Goal: Consume media (video, audio)

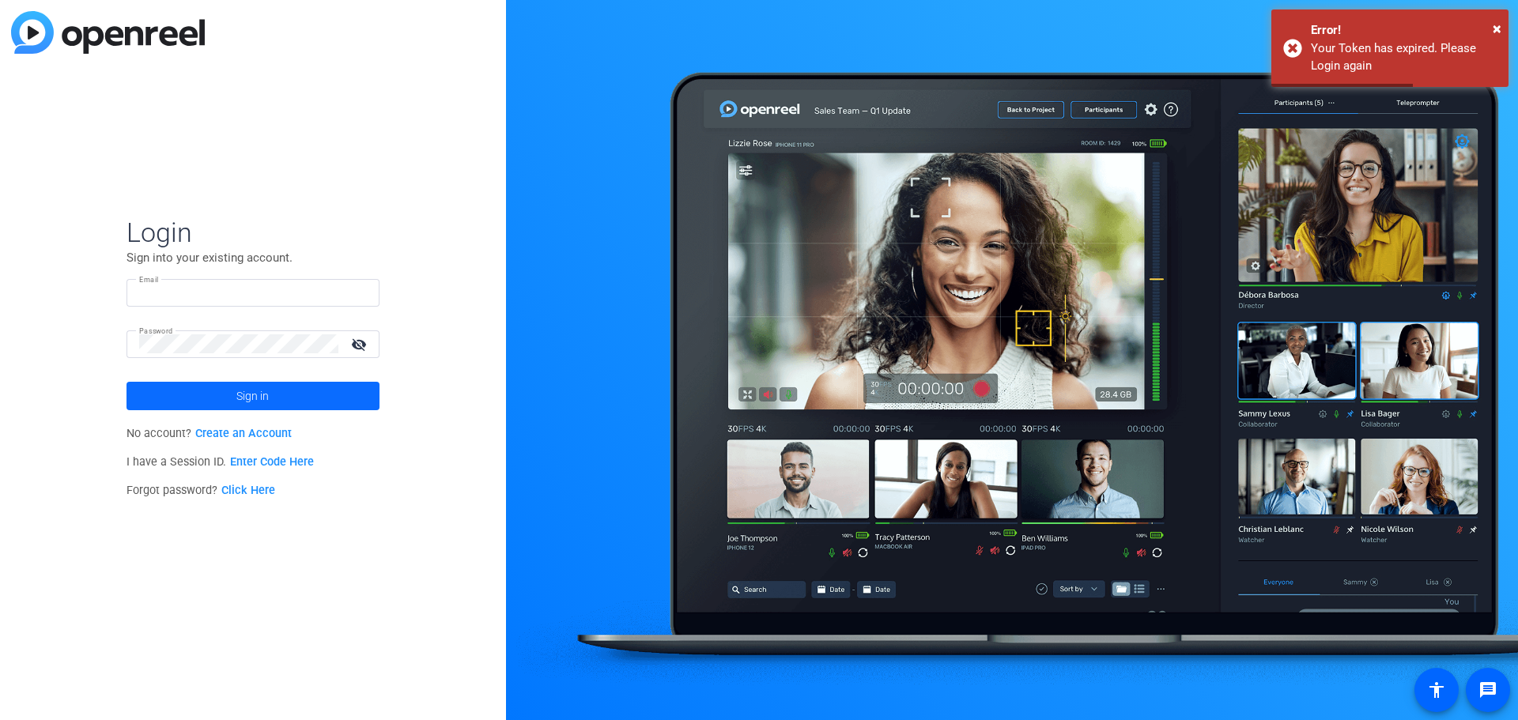
type input "[EMAIL_ADDRESS][DOMAIN_NAME]"
click at [240, 396] on span "Sign in" at bounding box center [252, 396] width 32 height 40
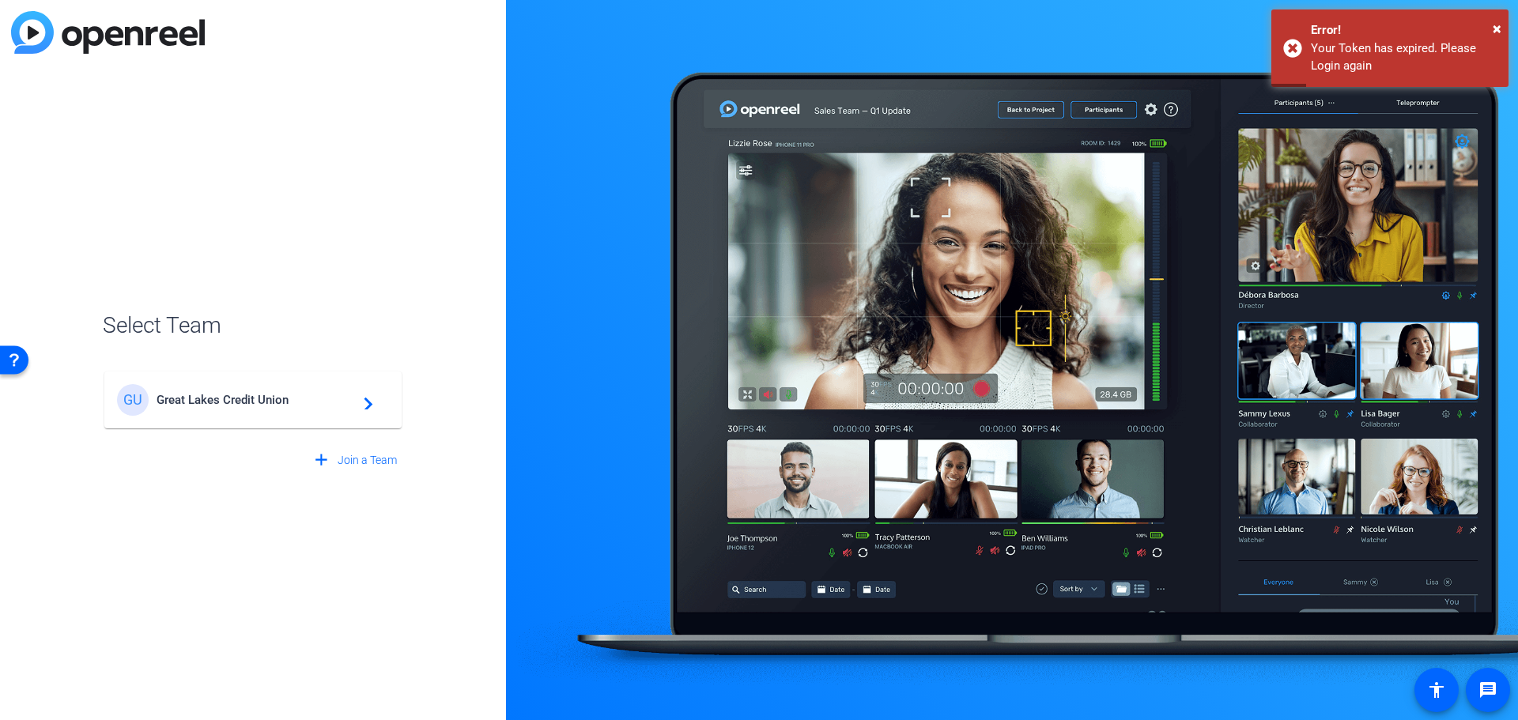
click at [262, 394] on span "Great Lakes Credit Union" at bounding box center [256, 400] width 198 height 14
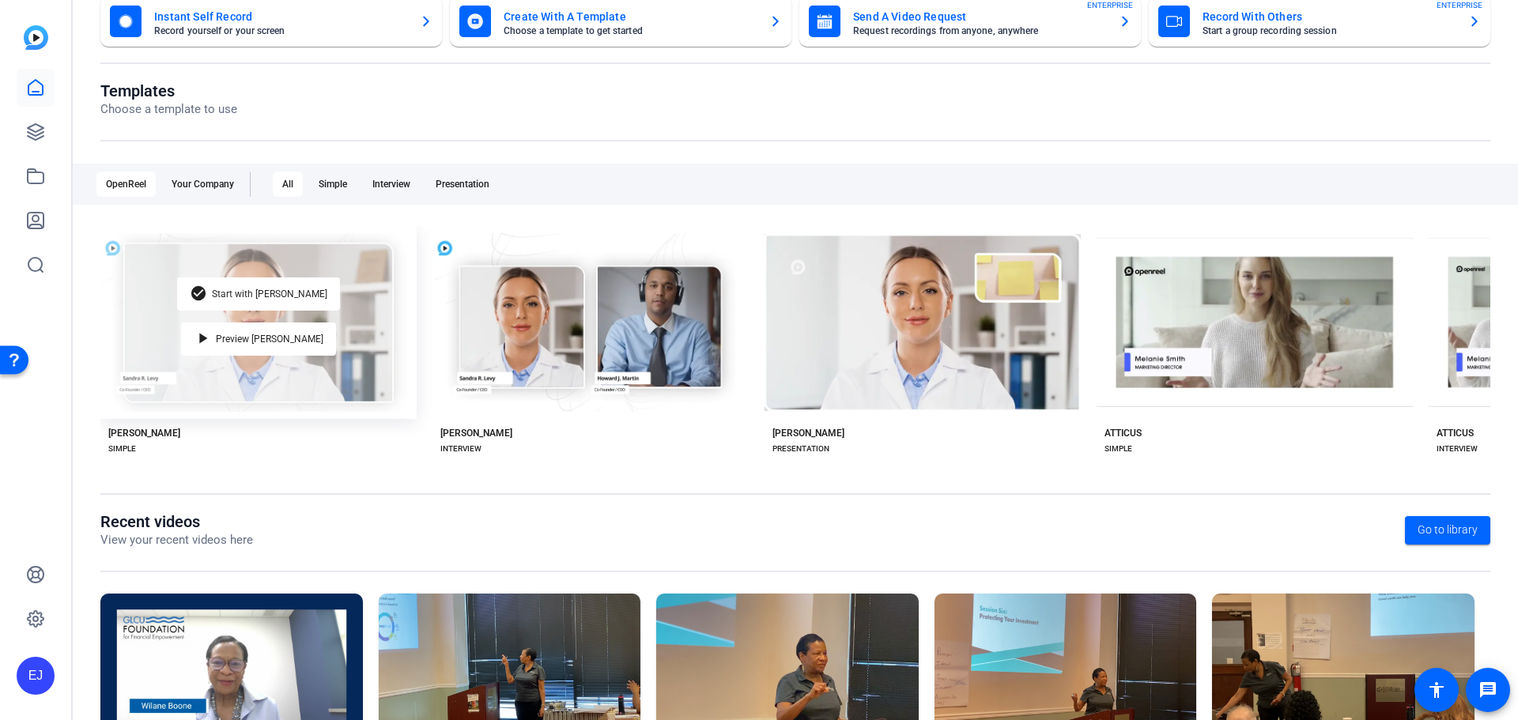
scroll to position [214, 0]
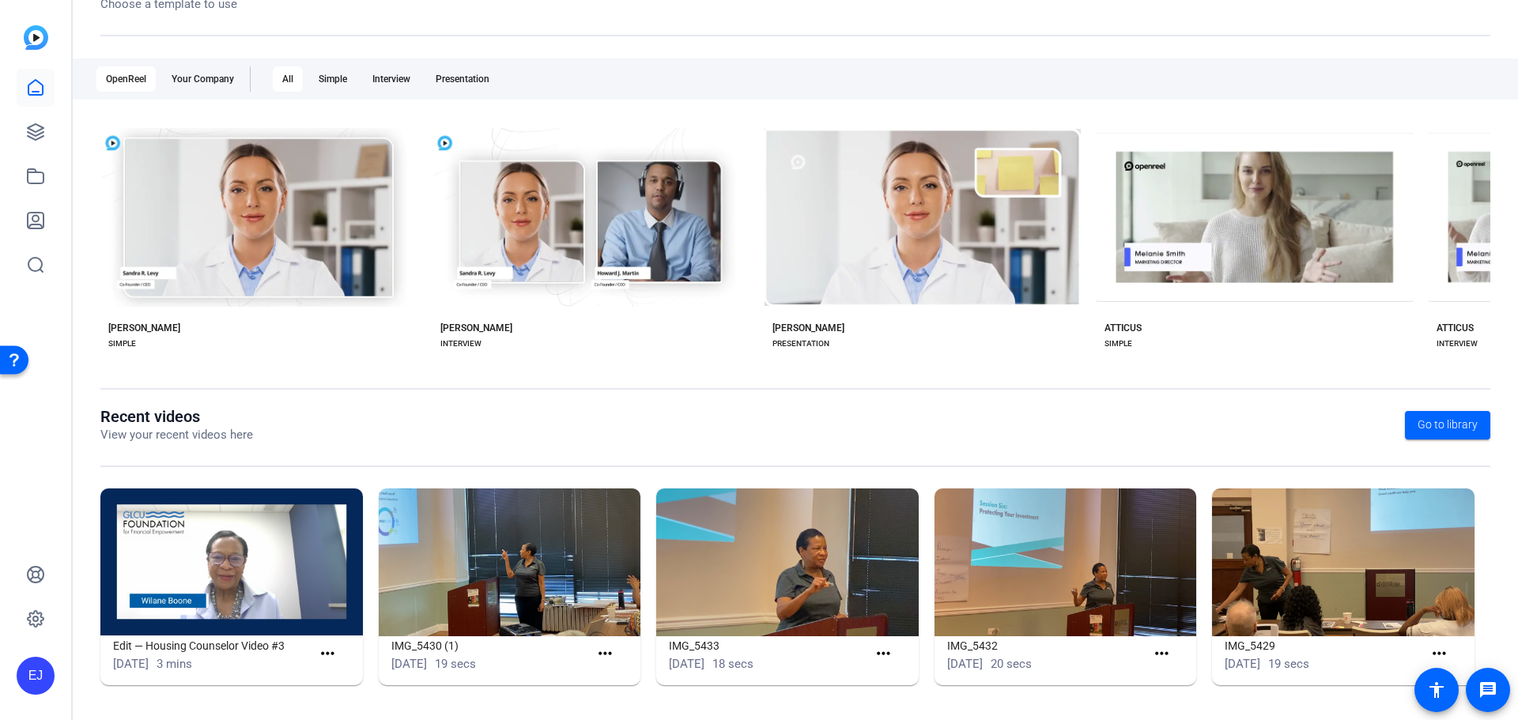
click at [231, 576] on img at bounding box center [231, 563] width 263 height 148
click at [194, 569] on img at bounding box center [231, 563] width 263 height 148
click at [329, 652] on mat-icon "more_horiz" at bounding box center [328, 654] width 20 height 20
click at [346, 681] on span "View" at bounding box center [360, 677] width 63 height 19
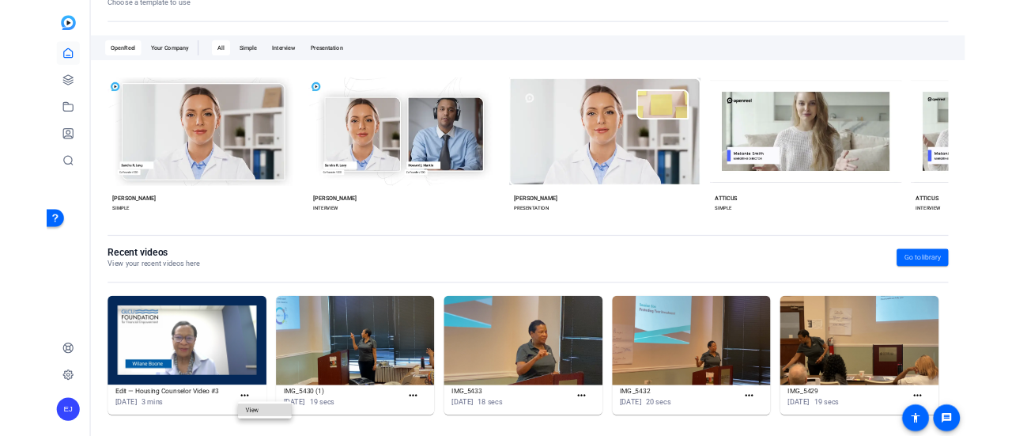
scroll to position [0, 0]
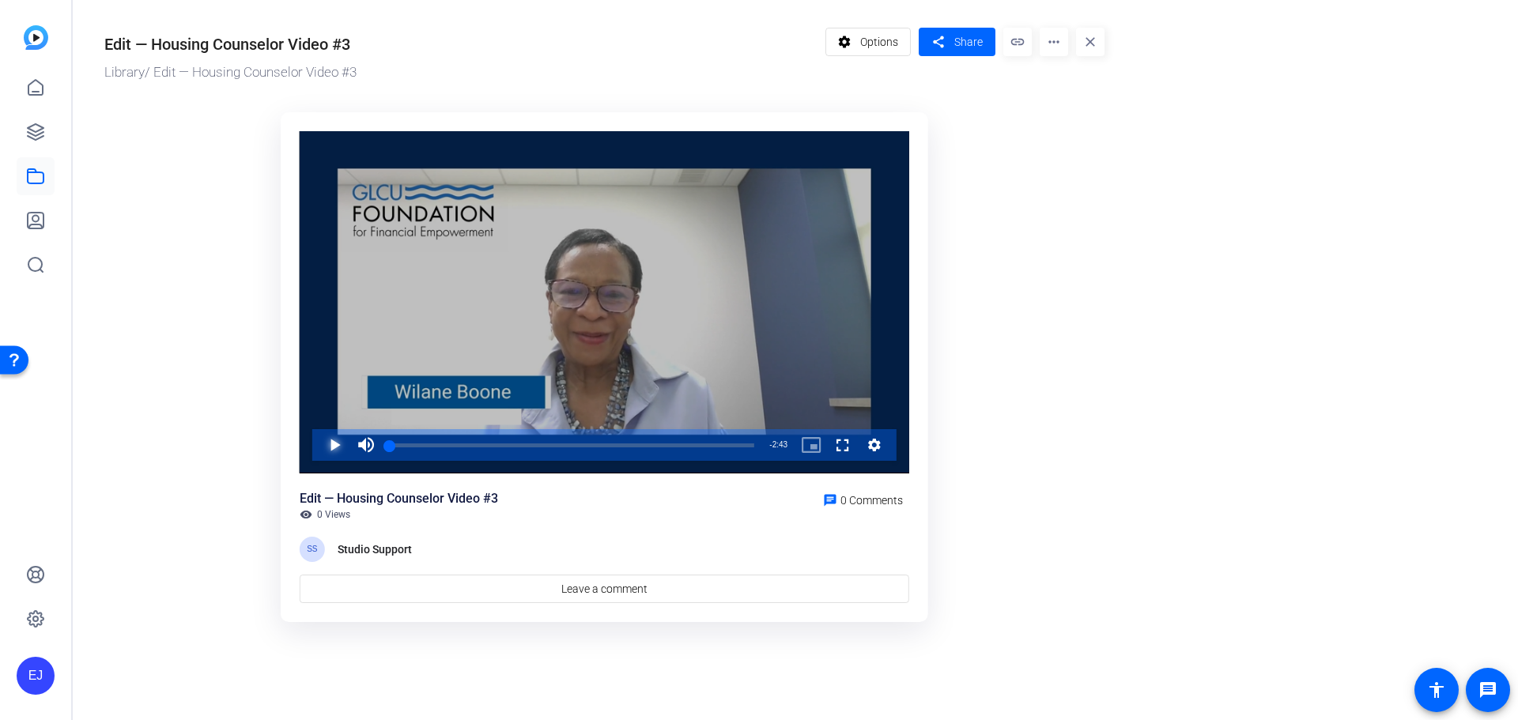
drag, startPoint x: 341, startPoint y: 440, endPoint x: 640, endPoint y: 310, distance: 326.9
click at [319, 440] on span "Video Player" at bounding box center [319, 445] width 0 height 32
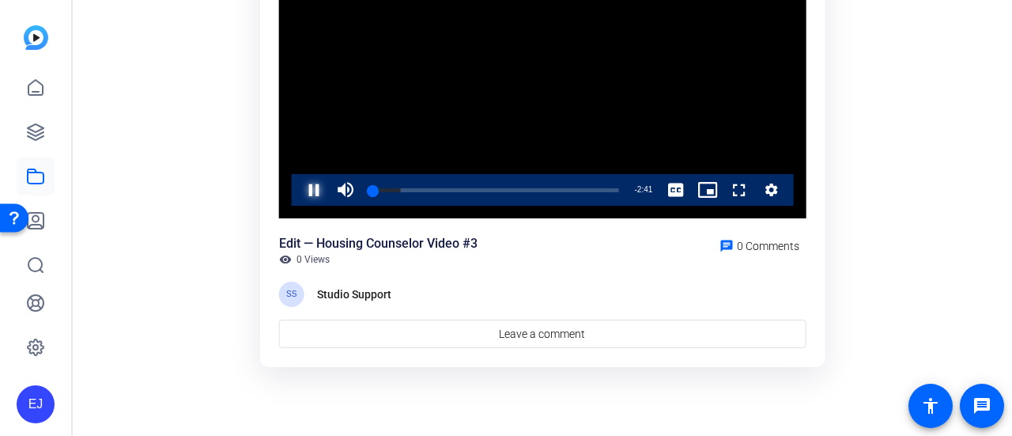
scroll to position [208, 0]
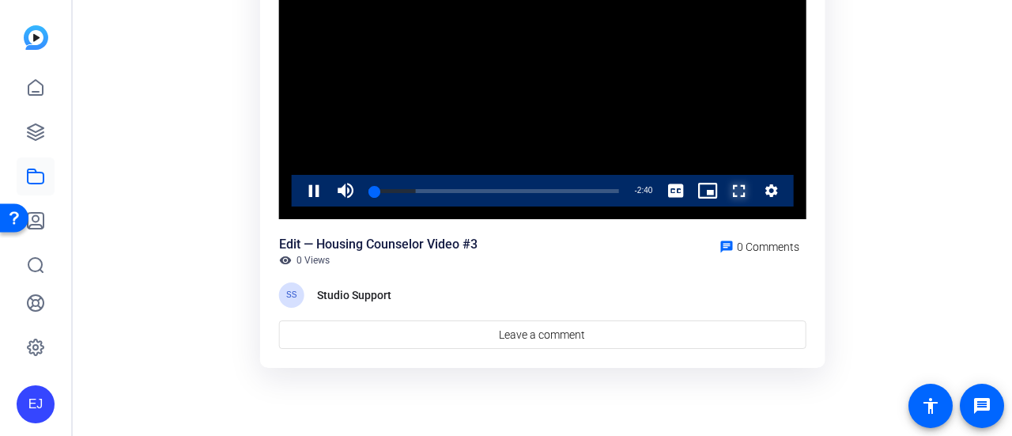
click at [724, 189] on span "Video Player" at bounding box center [724, 191] width 0 height 32
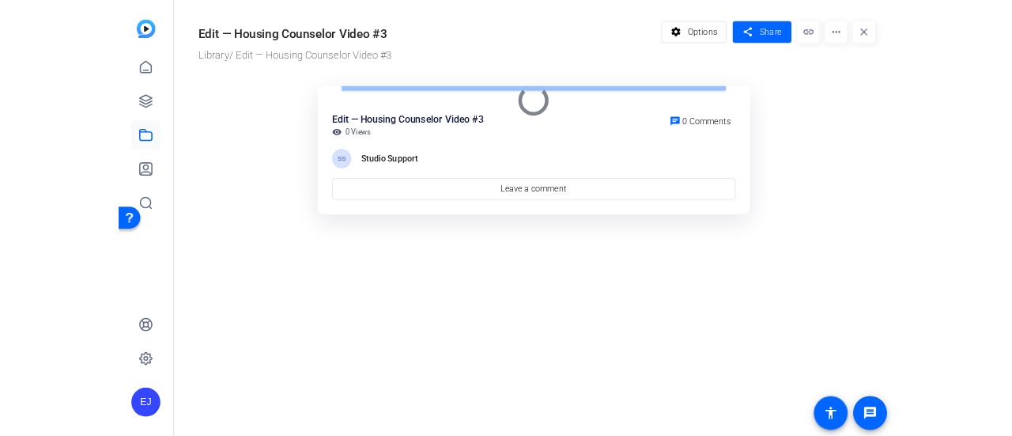
scroll to position [0, 0]
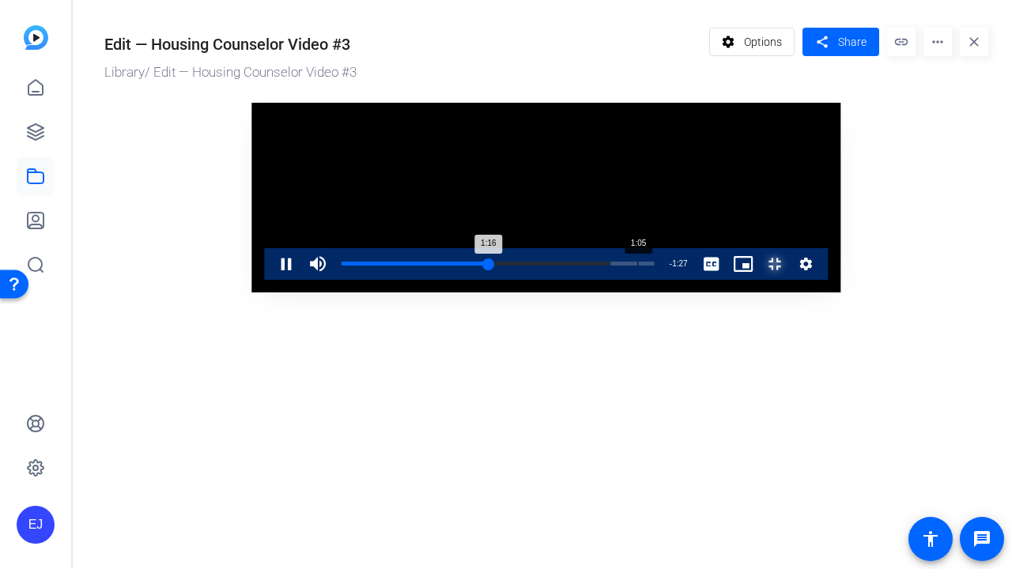
click at [383, 266] on div "1:16" at bounding box center [415, 264] width 146 height 4
click at [348, 266] on div "0:57" at bounding box center [405, 264] width 127 height 4
click at [342, 266] on div "0:58" at bounding box center [397, 264] width 111 height 4
click at [342, 266] on div "Loaded : 100.00% 0:04 2:43" at bounding box center [498, 264] width 312 height 4
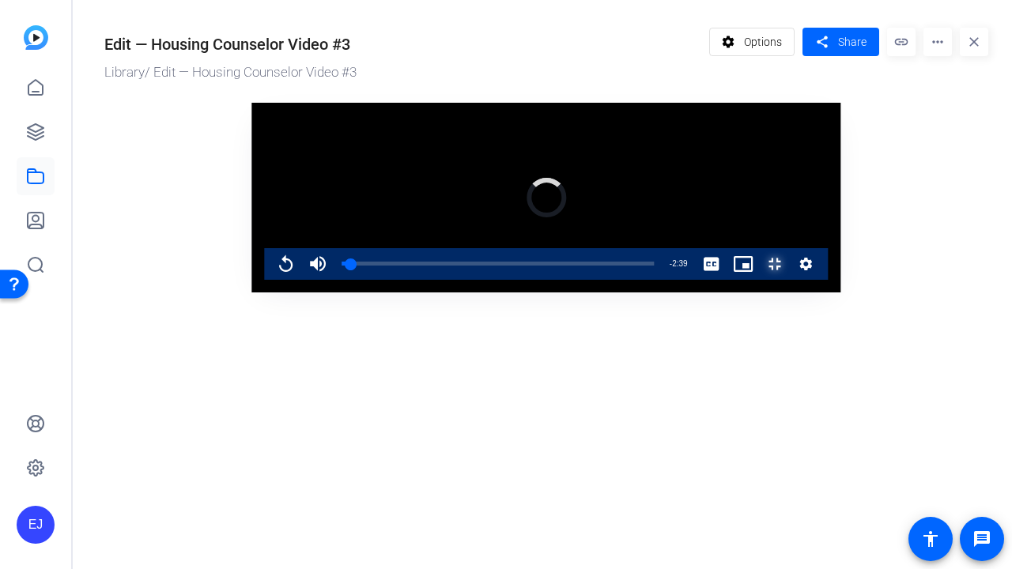
drag, startPoint x: 111, startPoint y: 541, endPoint x: 29, endPoint y: 541, distance: 81.4
click at [264, 280] on div "Replay Mute 62% Current Time 0:04 / Duration 2:43 Loaded : 0.00% 0:04 0:04 Stre…" at bounding box center [546, 264] width 564 height 32
click at [270, 280] on span "Video Player" at bounding box center [270, 264] width 0 height 32
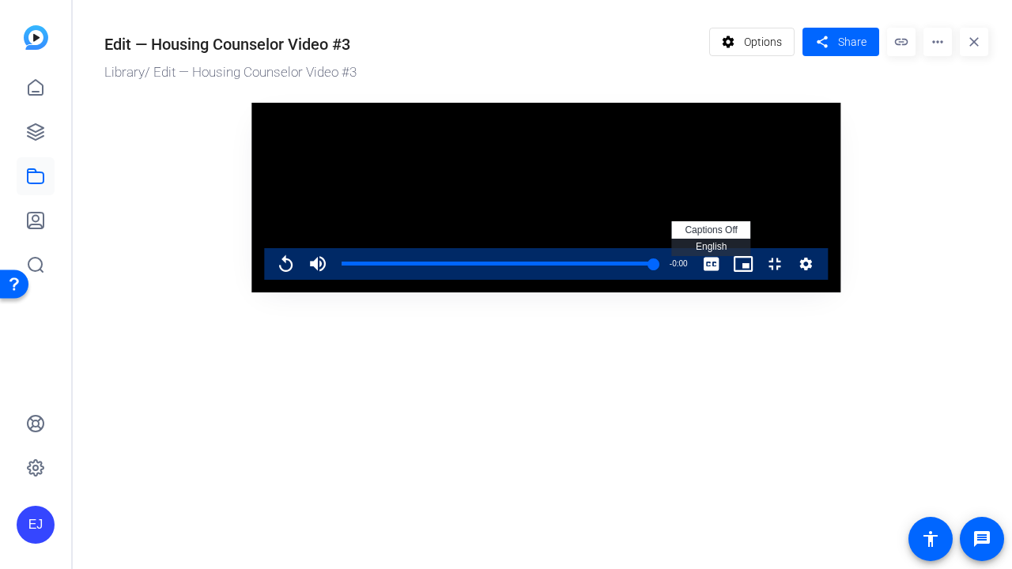
click at [727, 280] on span "Video Player" at bounding box center [712, 264] width 32 height 32
click at [759, 280] on span "Video Player" at bounding box center [759, 264] width 0 height 32
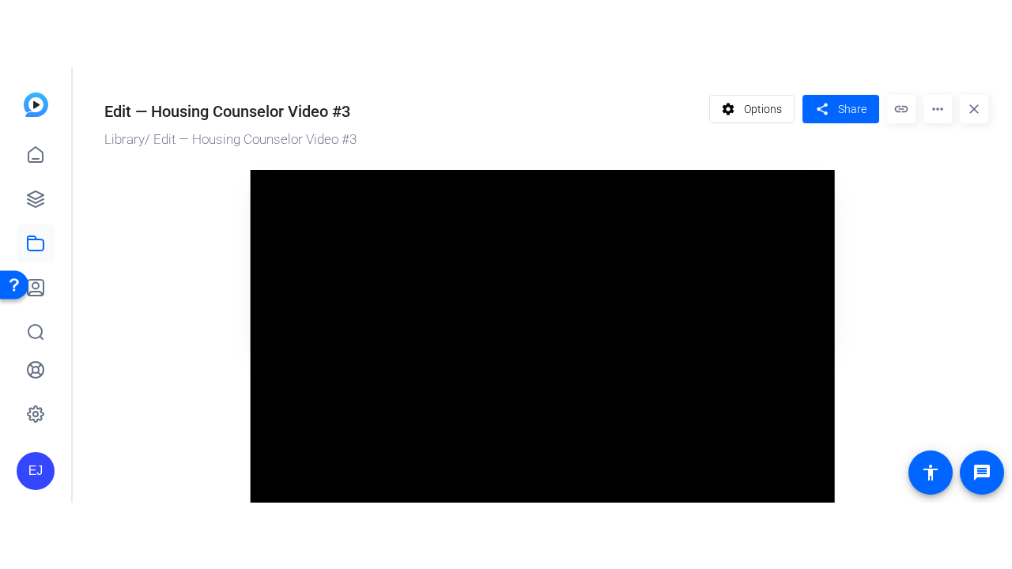
scroll to position [200, 0]
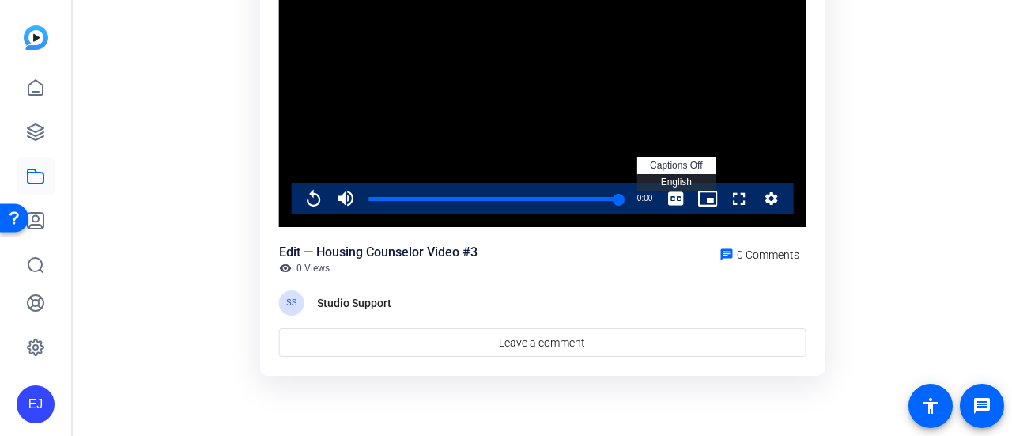
click at [691, 157] on li "captions off , selected" at bounding box center [676, 165] width 79 height 17
click at [692, 161] on span "captions off" at bounding box center [676, 165] width 52 height 11
click at [681, 187] on span "English Captions" at bounding box center [676, 181] width 31 height 11
click at [298, 198] on span "Video Player" at bounding box center [298, 199] width 0 height 32
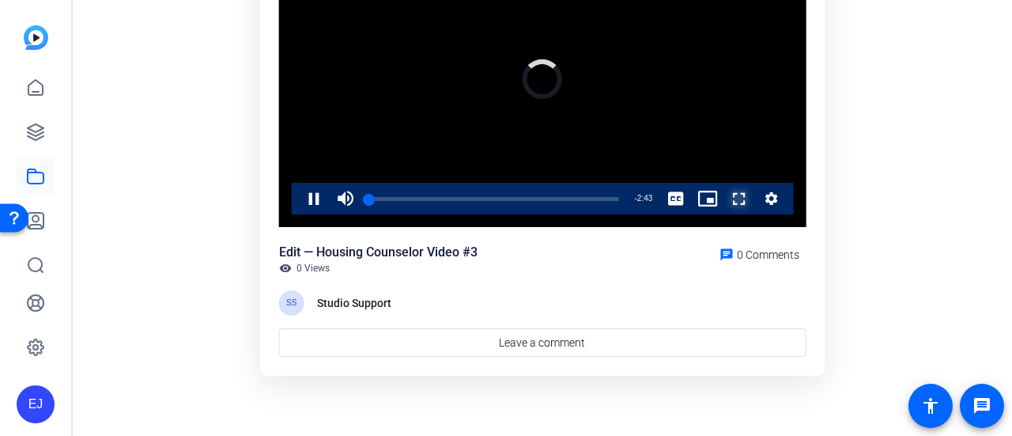
click at [724, 199] on span "Video Player" at bounding box center [724, 199] width 0 height 32
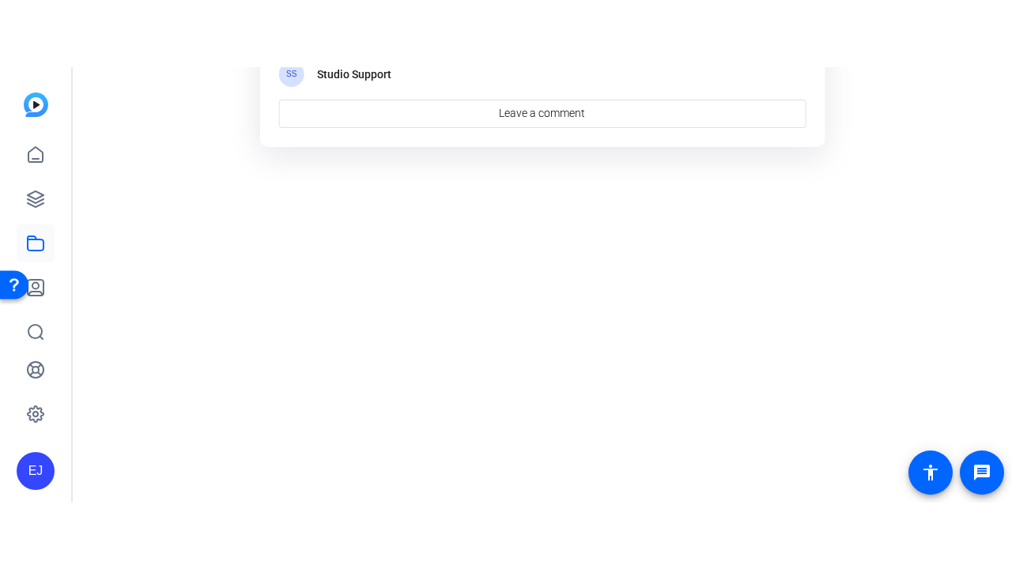
scroll to position [66, 0]
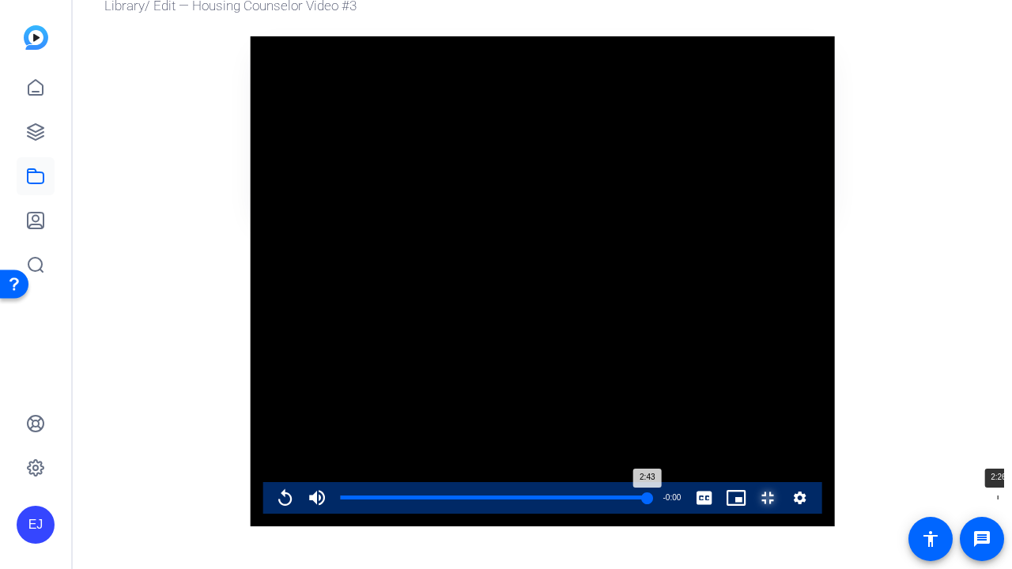
click at [656, 514] on div "Loaded : 100.00% 2:26 2:43" at bounding box center [494, 498] width 323 height 32
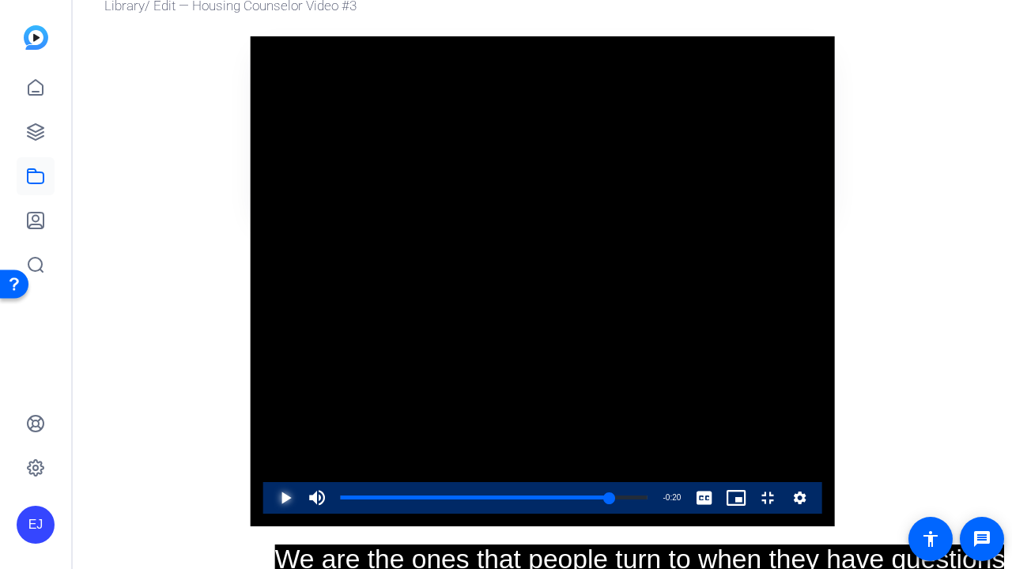
click at [270, 514] on span "Video Player" at bounding box center [270, 498] width 0 height 32
